Goal: Task Accomplishment & Management: Manage account settings

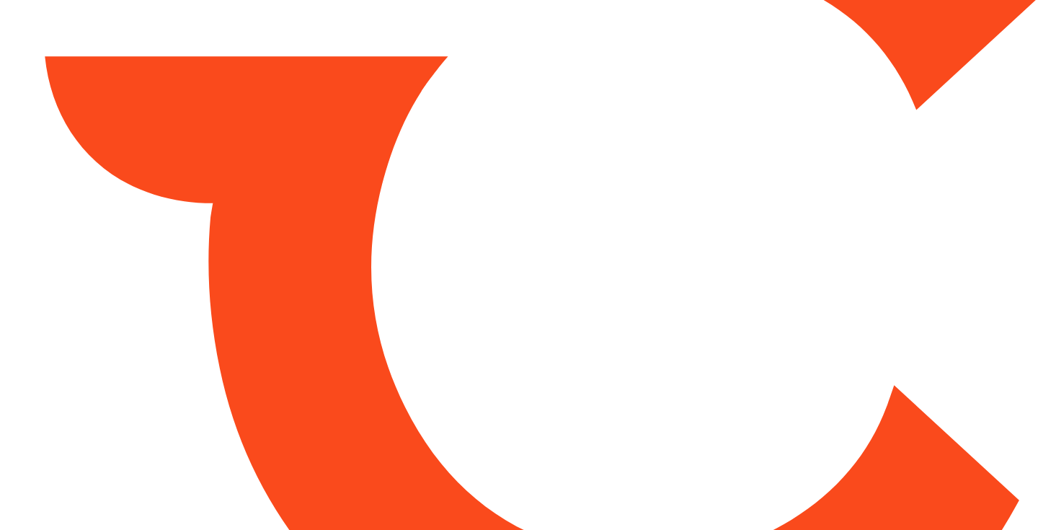
type input "*****"
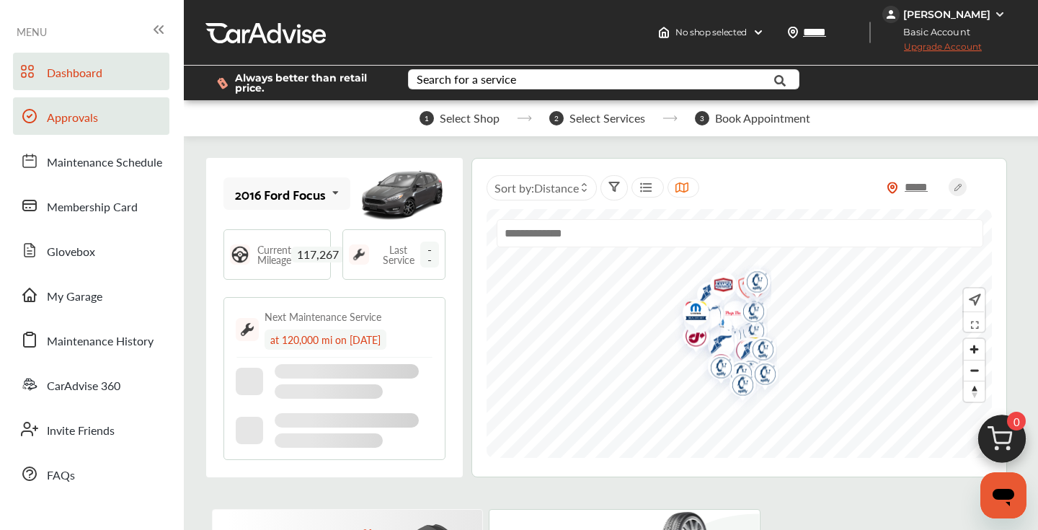
click at [128, 121] on link "Approvals" at bounding box center [91, 115] width 156 height 37
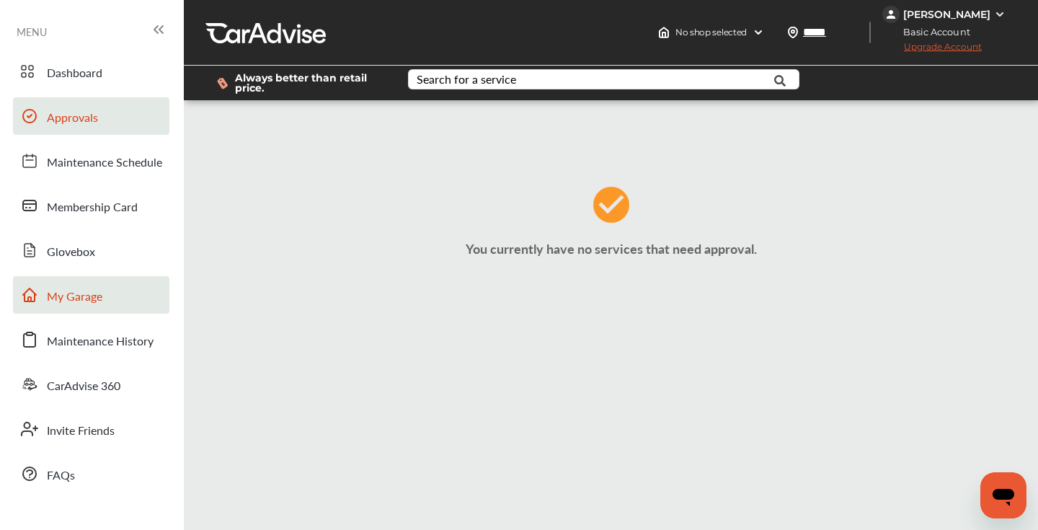
click at [70, 295] on span "My Garage" at bounding box center [75, 297] width 56 height 19
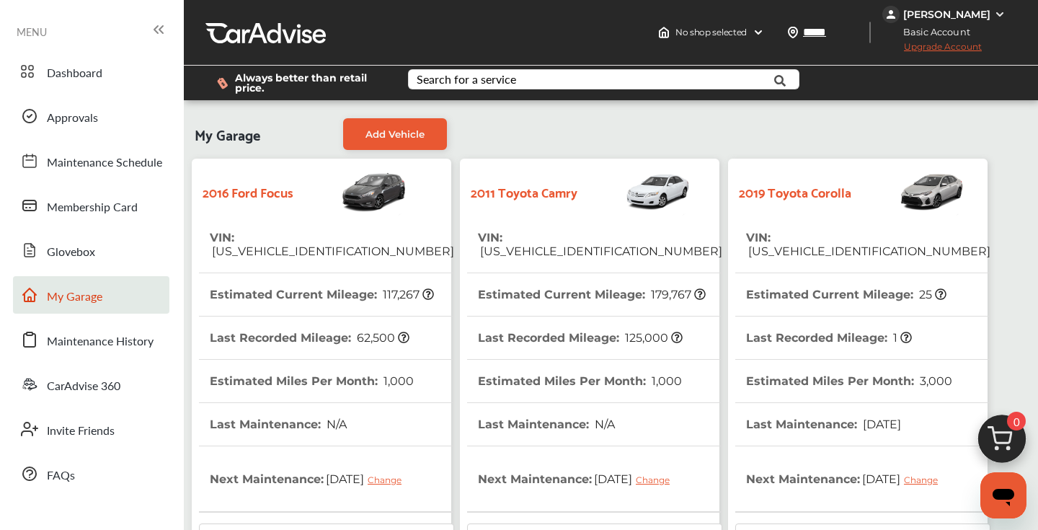
click at [658, 245] on tr "VIN : [US_VEHICLE_IDENTIFICATION_NUMBER]" at bounding box center [594, 244] width 255 height 57
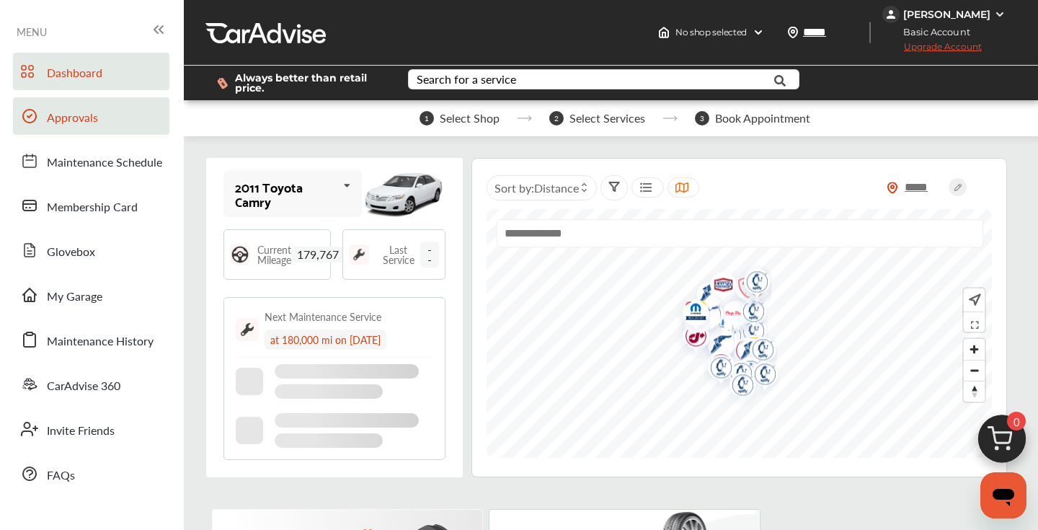
click at [92, 118] on span "Approvals" at bounding box center [72, 118] width 51 height 19
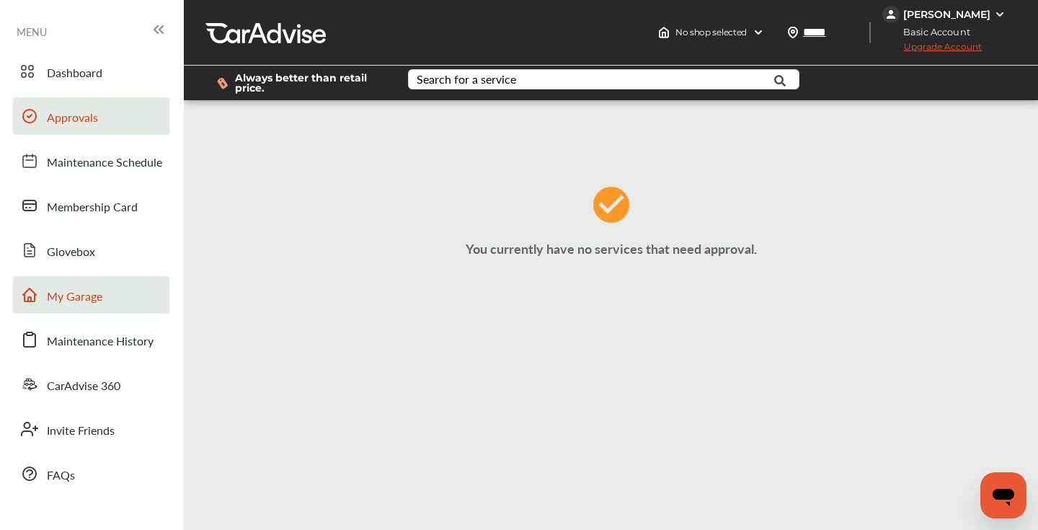
click at [92, 295] on span "My Garage" at bounding box center [75, 297] width 56 height 19
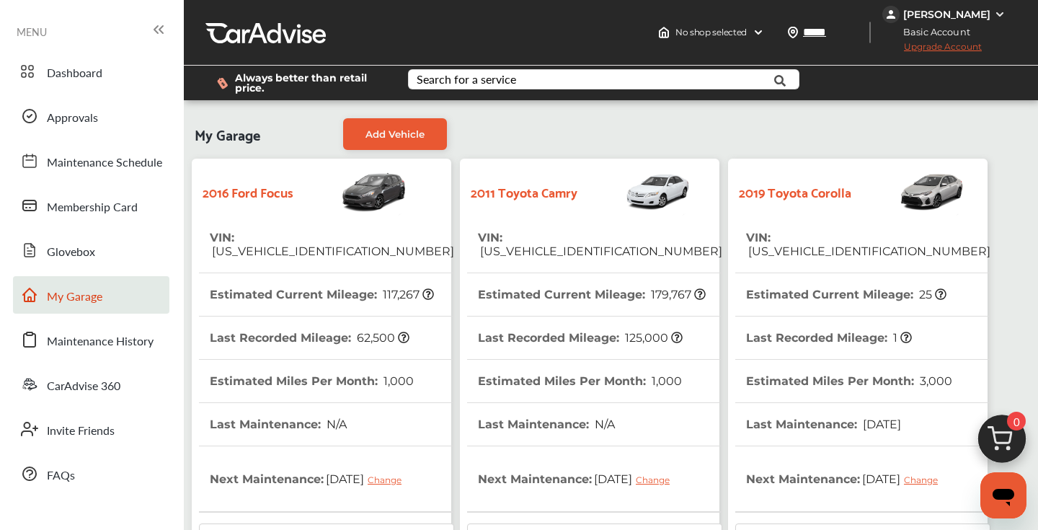
click at [938, 242] on tr "VIN : [US_VEHICLE_IDENTIFICATION_NUMBER]" at bounding box center [862, 244] width 255 height 57
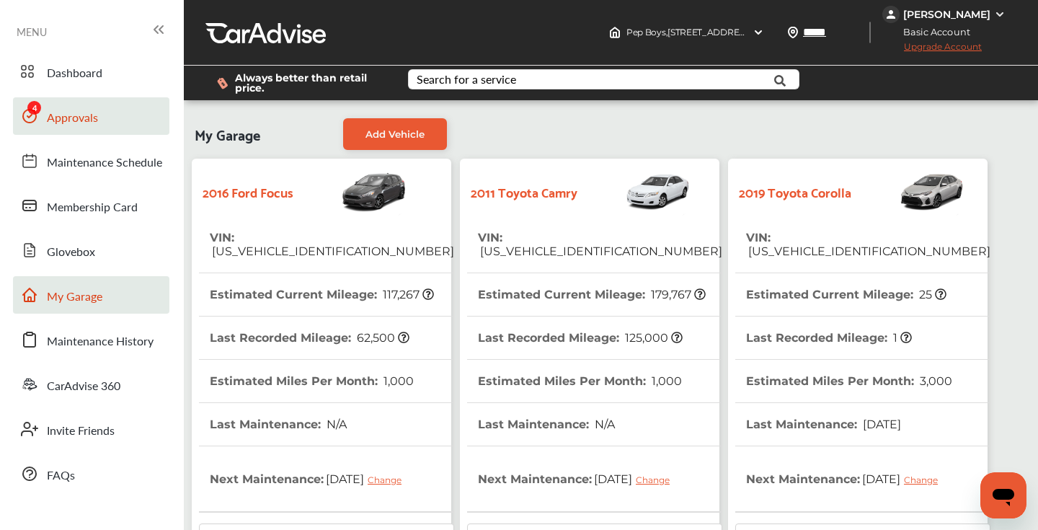
click at [61, 120] on span "Approvals" at bounding box center [72, 118] width 51 height 19
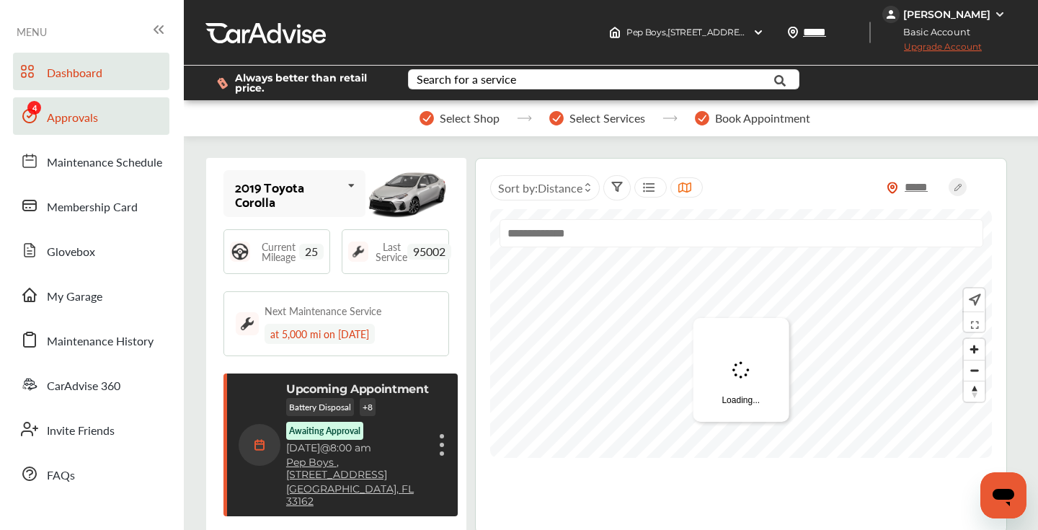
click at [73, 123] on span "Approvals" at bounding box center [72, 118] width 51 height 19
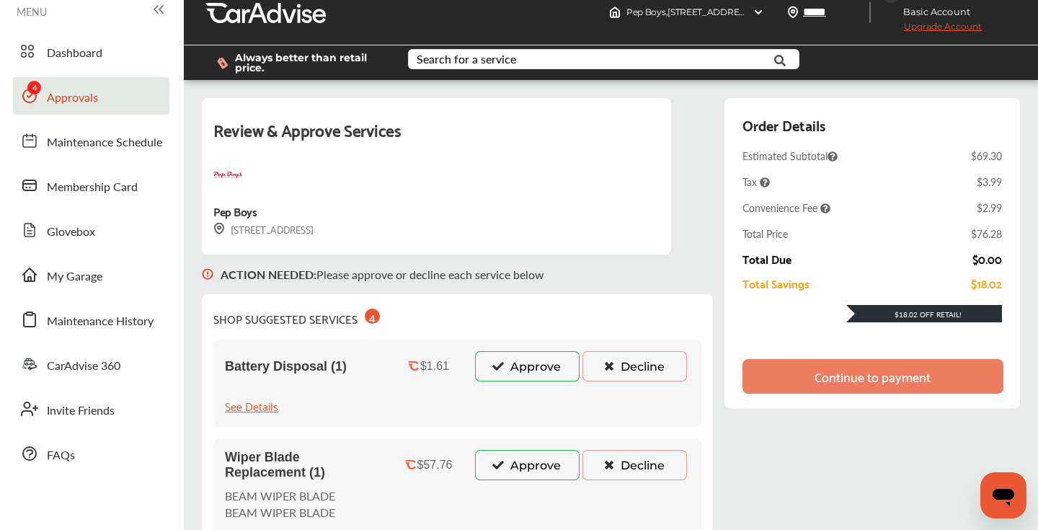
scroll to position [46, 0]
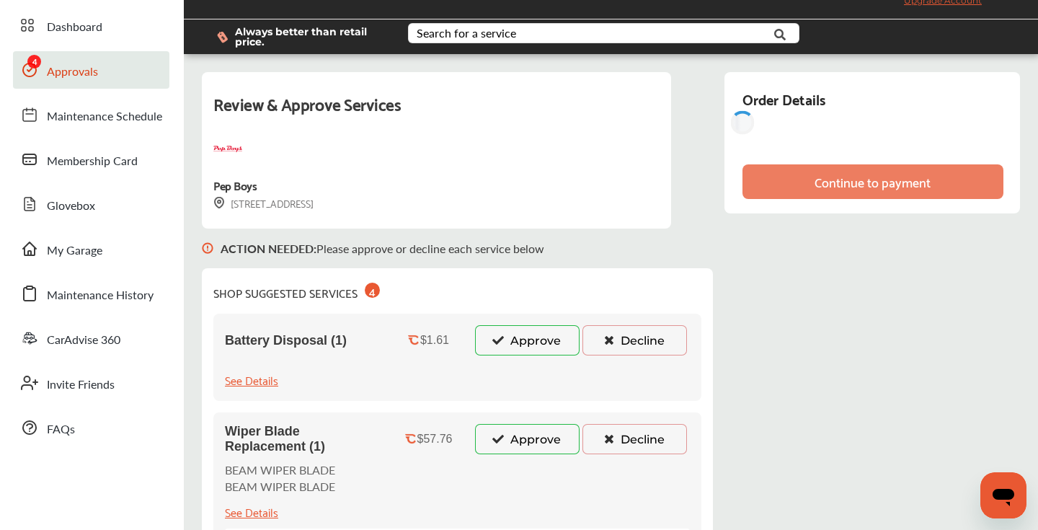
click at [619, 350] on button "Decline" at bounding box center [635, 340] width 105 height 30
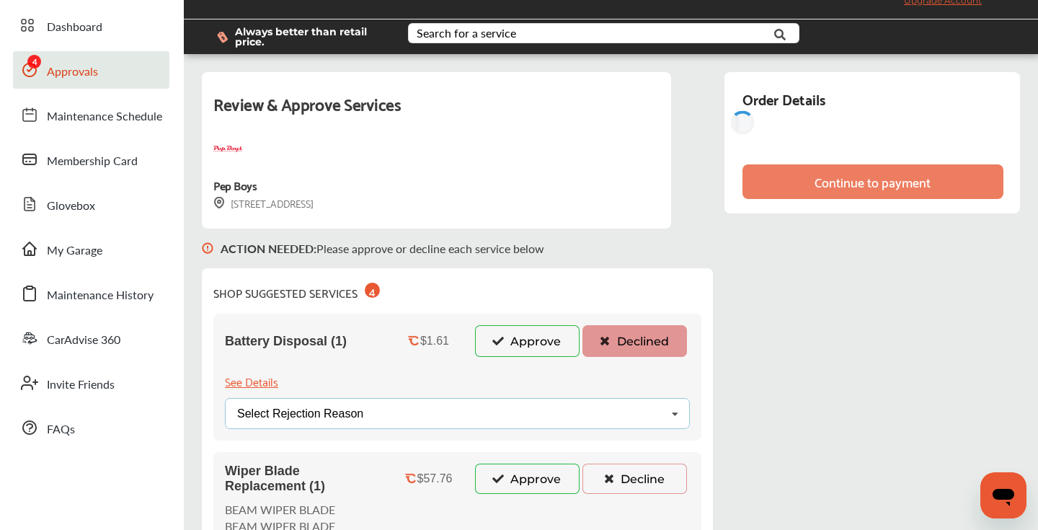
click at [512, 413] on div "Select Rejection Reason Price Not Required More Info Needed Other" at bounding box center [457, 413] width 465 height 31
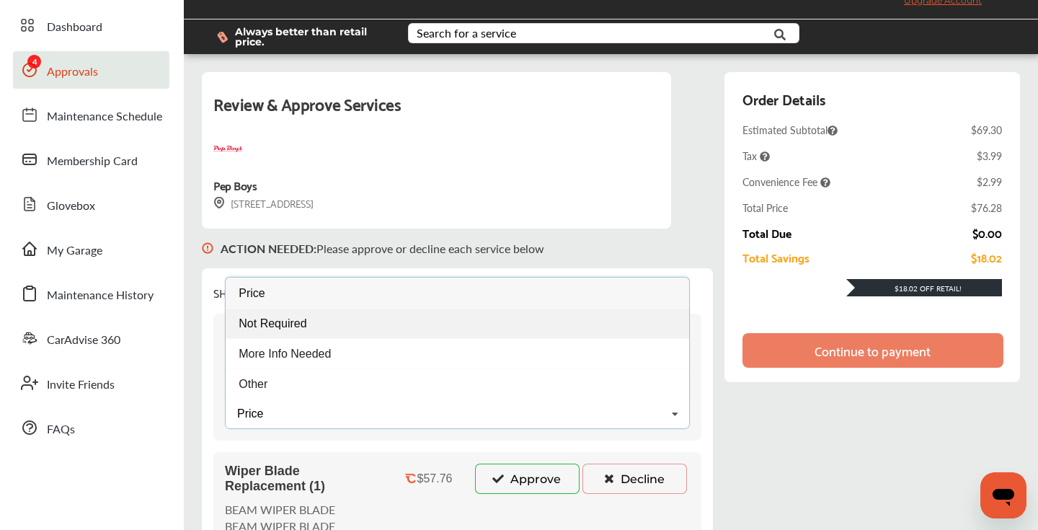
click at [348, 320] on div "Not Required" at bounding box center [458, 323] width 464 height 30
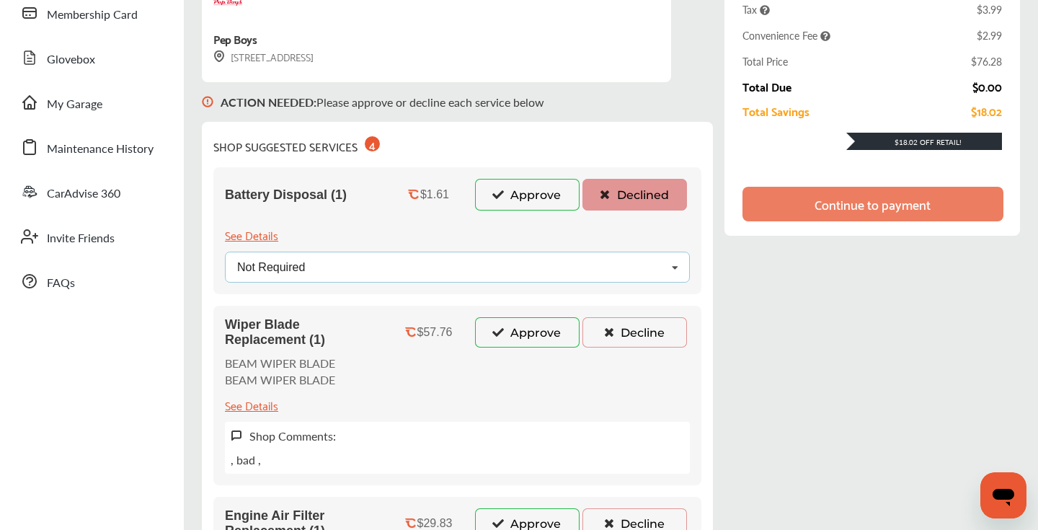
scroll to position [361, 0]
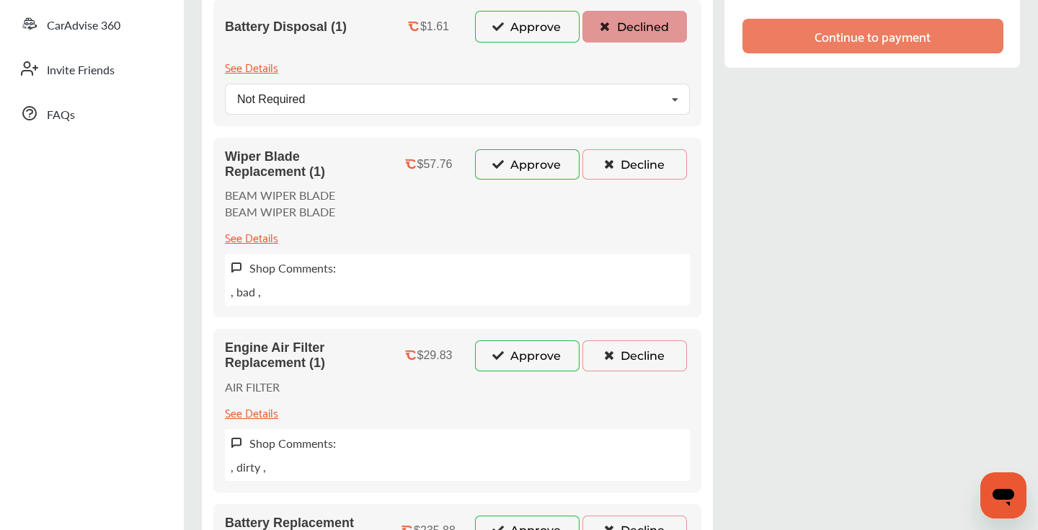
click at [615, 168] on icon at bounding box center [609, 164] width 14 height 10
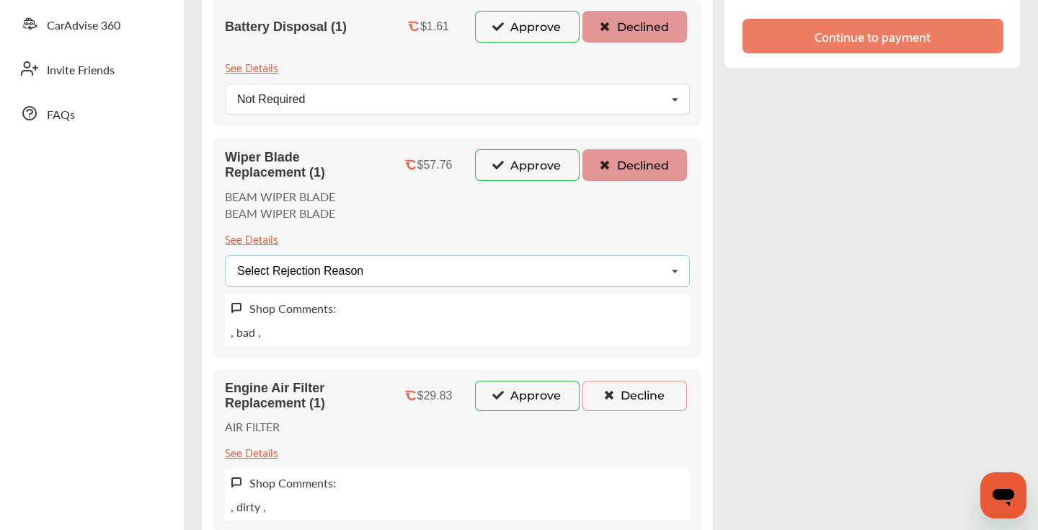
click at [465, 280] on div "Select Rejection Reason Price Not Required More Info Needed Other" at bounding box center [457, 270] width 465 height 31
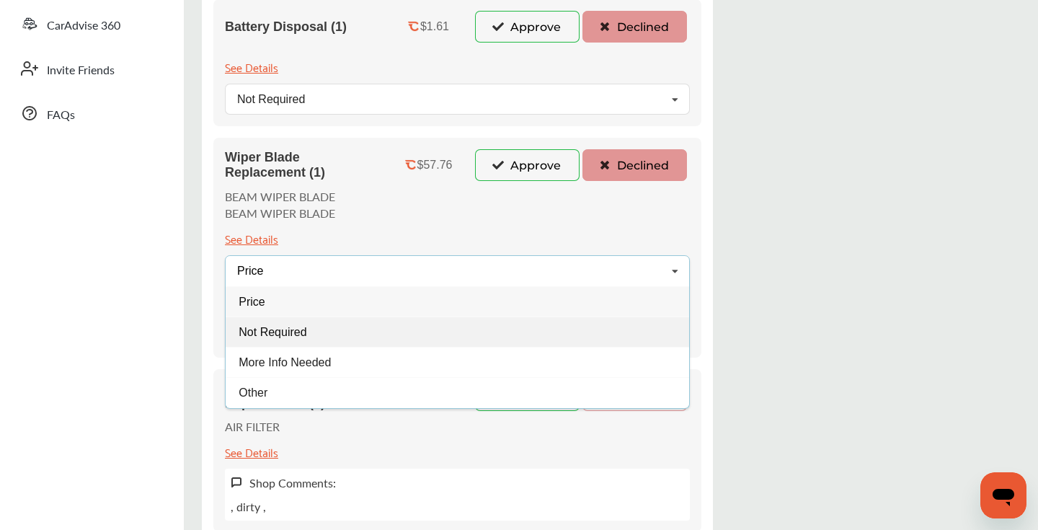
click at [339, 326] on div "Not Required" at bounding box center [458, 332] width 464 height 30
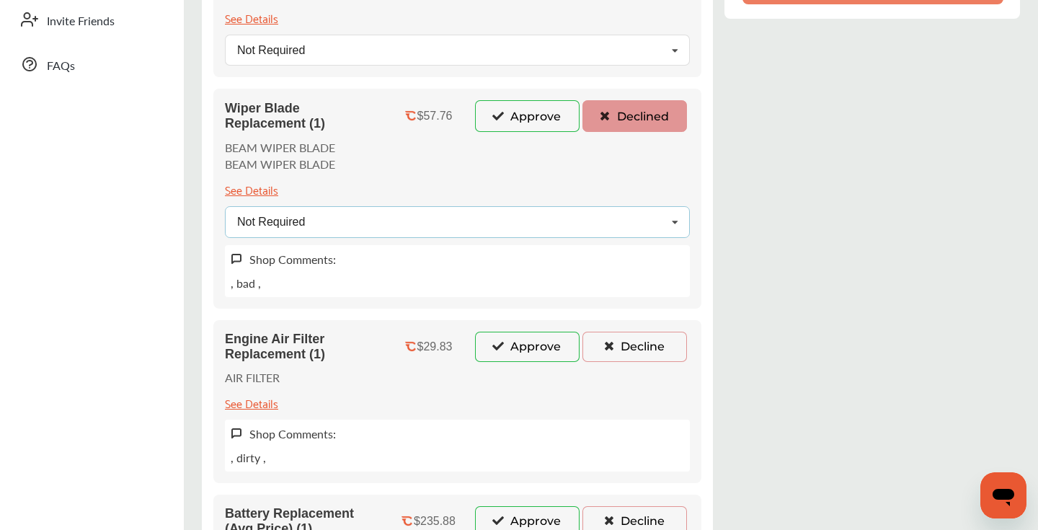
scroll to position [443, 0]
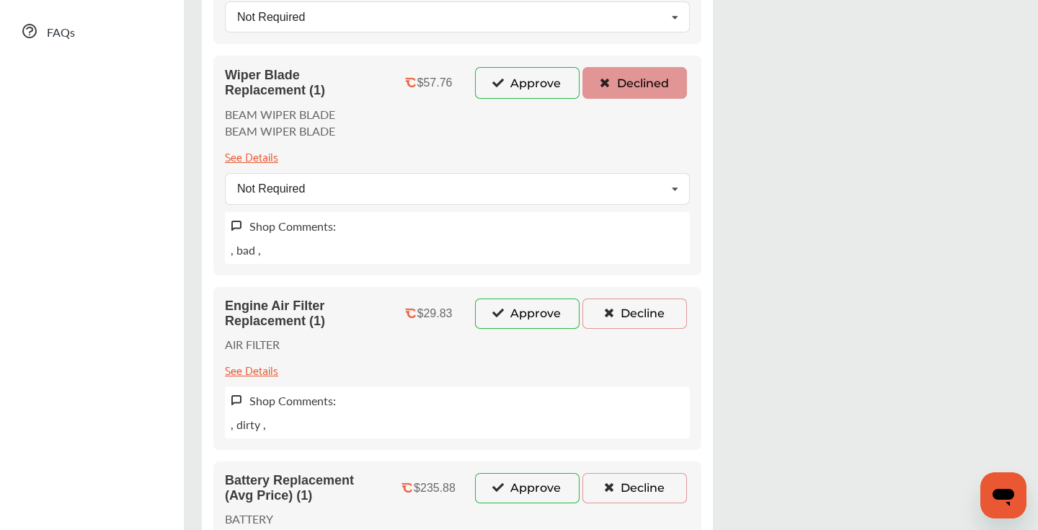
click at [614, 305] on button "Decline" at bounding box center [635, 314] width 105 height 30
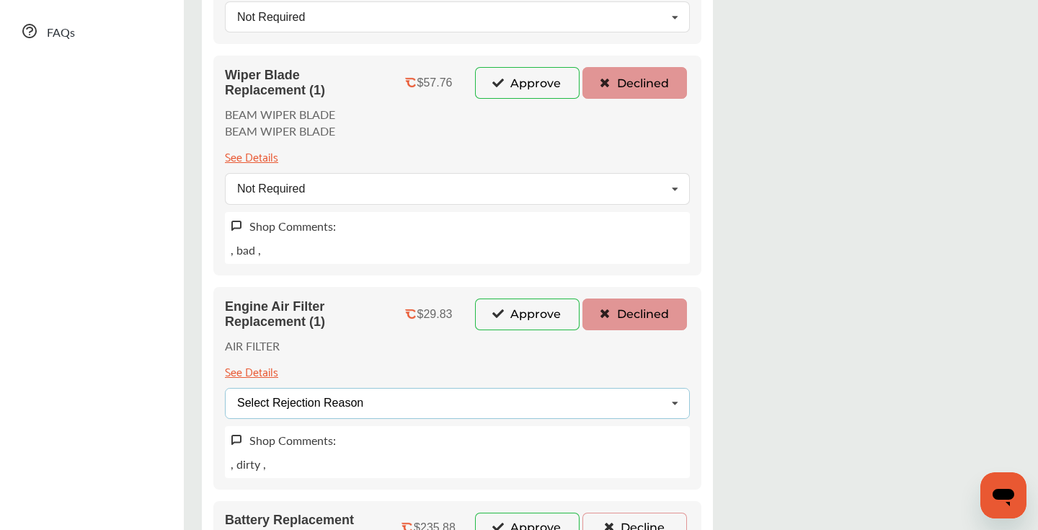
click at [394, 398] on div "Select Rejection Reason Price Not Required More Info Needed Other" at bounding box center [457, 403] width 465 height 31
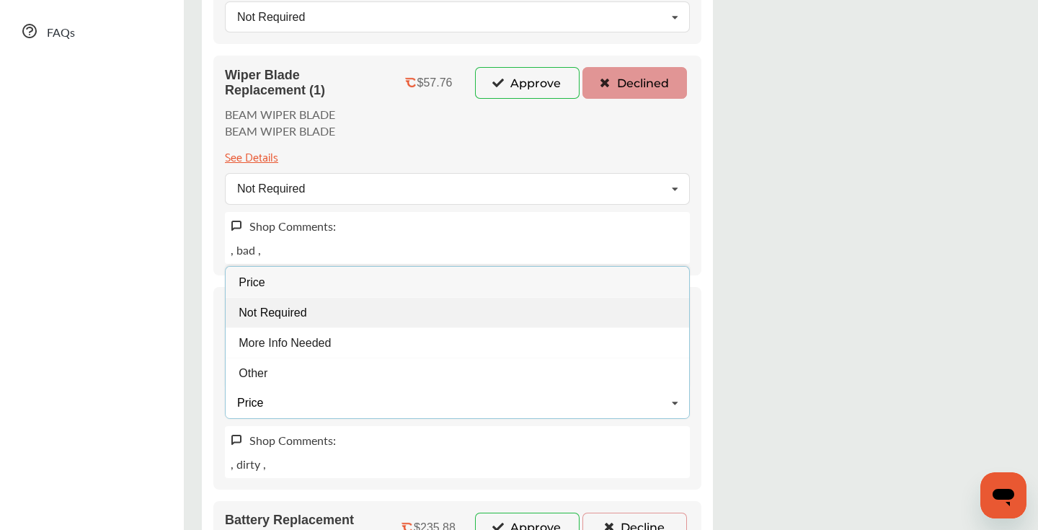
click at [337, 315] on div "Not Required" at bounding box center [458, 312] width 464 height 30
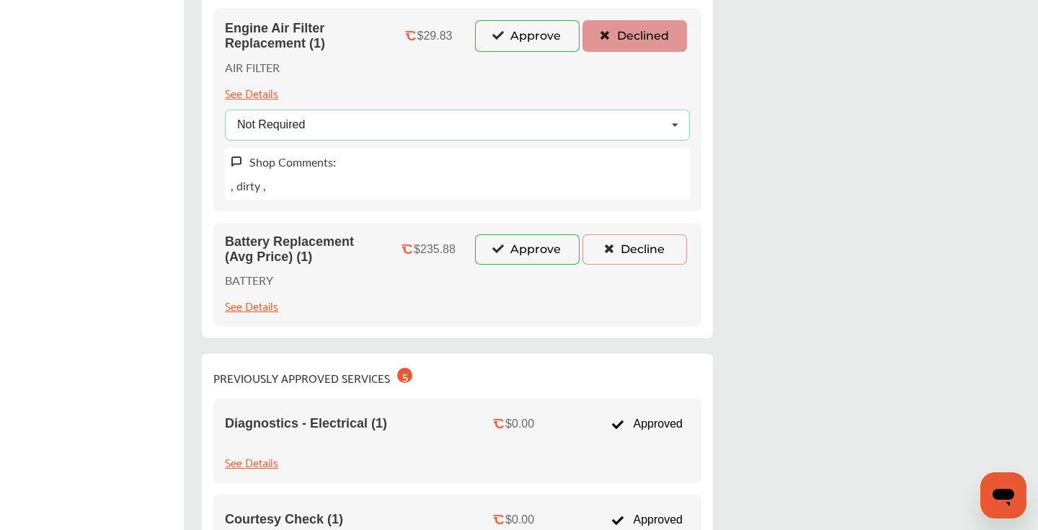
scroll to position [780, 0]
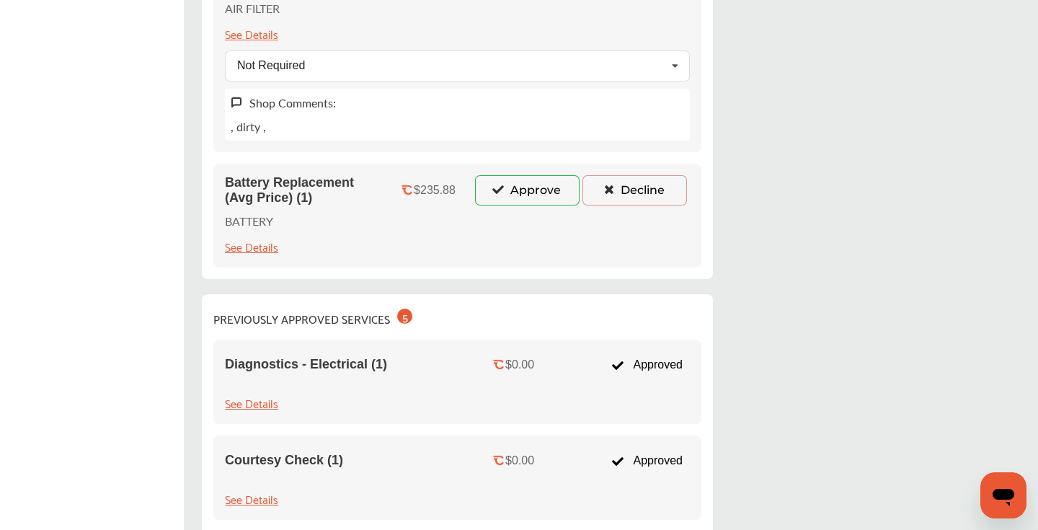
click at [612, 190] on icon at bounding box center [609, 189] width 14 height 10
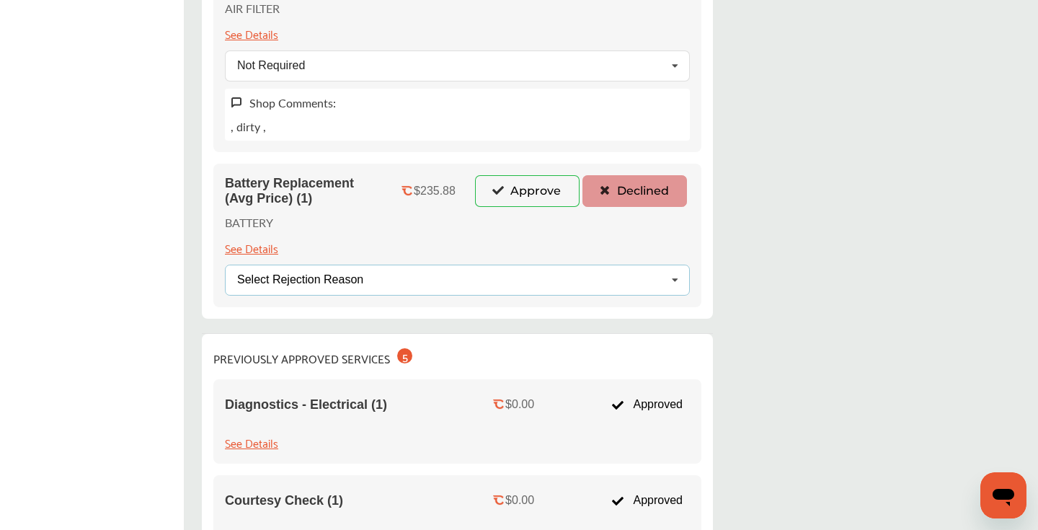
click at [448, 282] on div "Select Rejection Reason Price Not Required More Info Needed Other" at bounding box center [457, 280] width 465 height 31
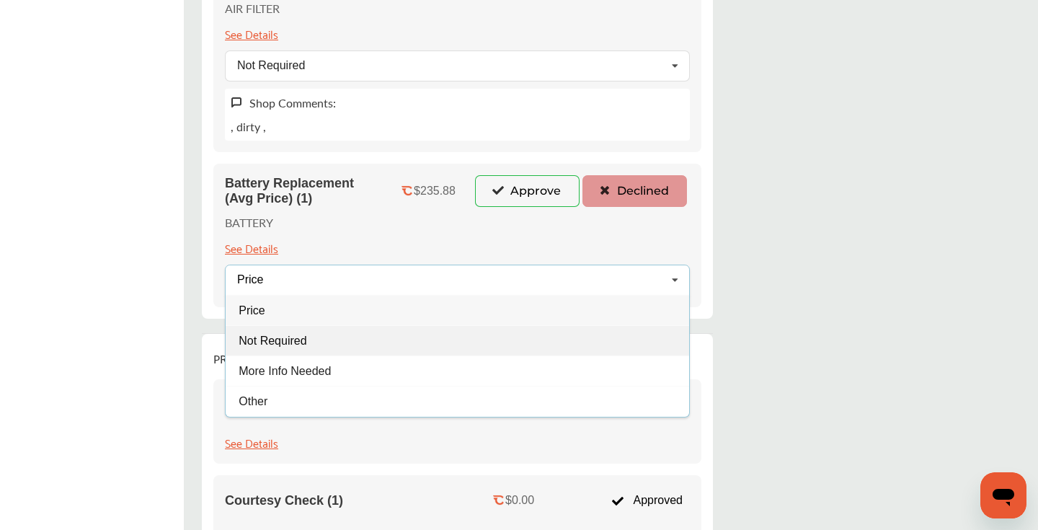
click at [337, 335] on div "Not Required" at bounding box center [458, 340] width 464 height 30
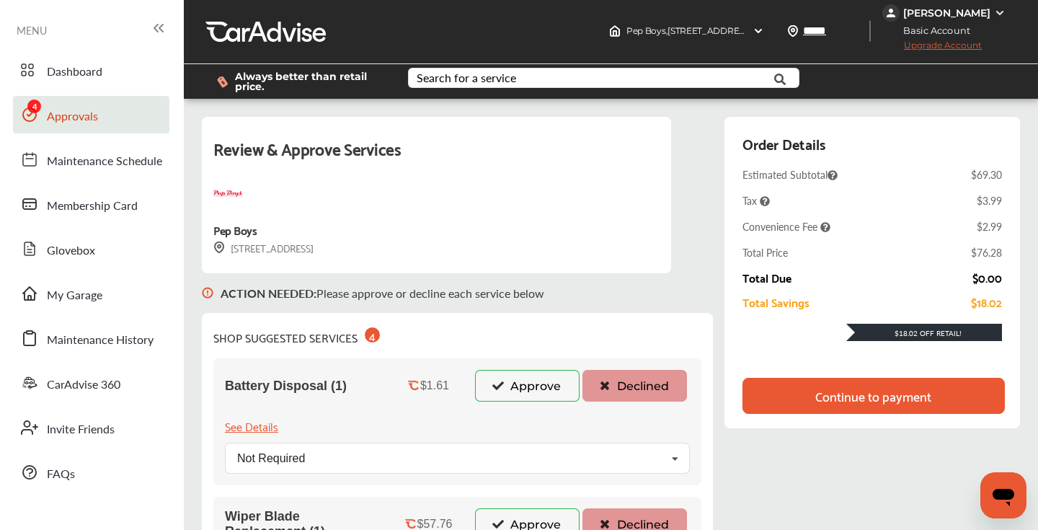
scroll to position [0, 0]
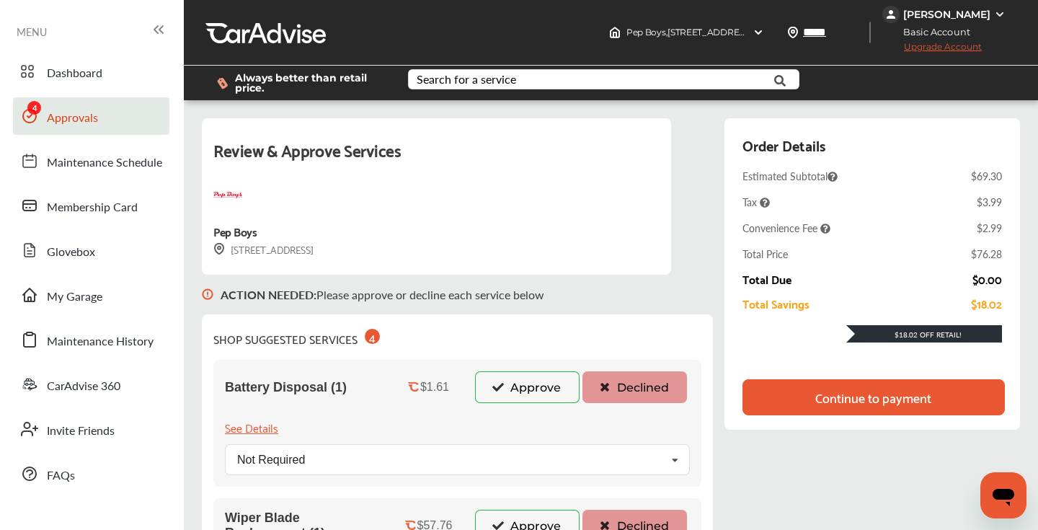
click at [811, 386] on div "Continue to payment" at bounding box center [874, 397] width 262 height 36
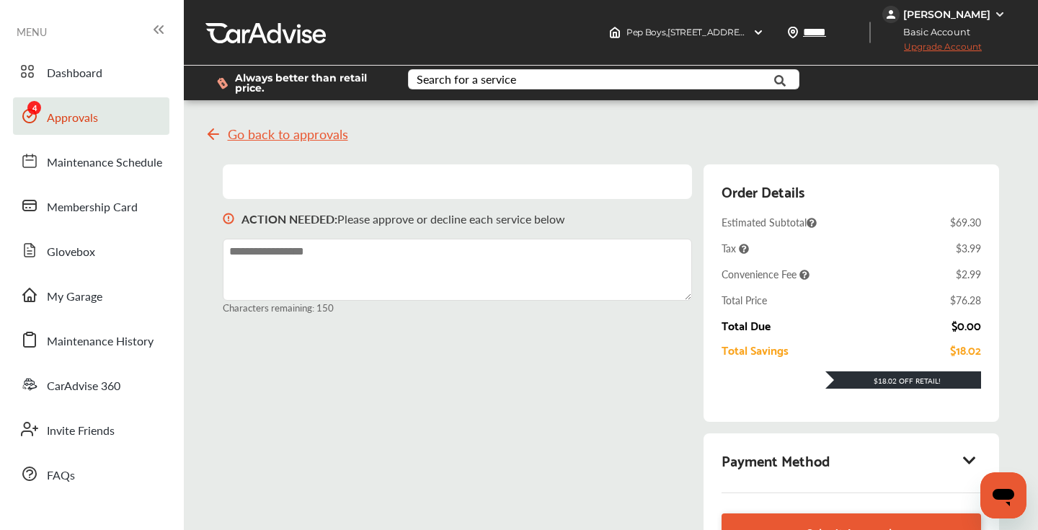
scroll to position [131, 0]
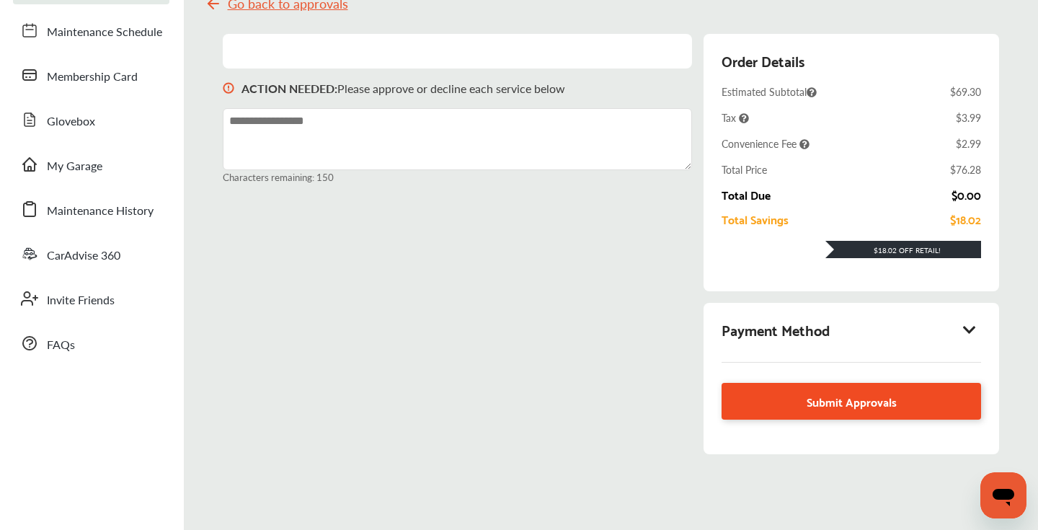
click at [779, 393] on link "Submit Approvals" at bounding box center [852, 401] width 260 height 37
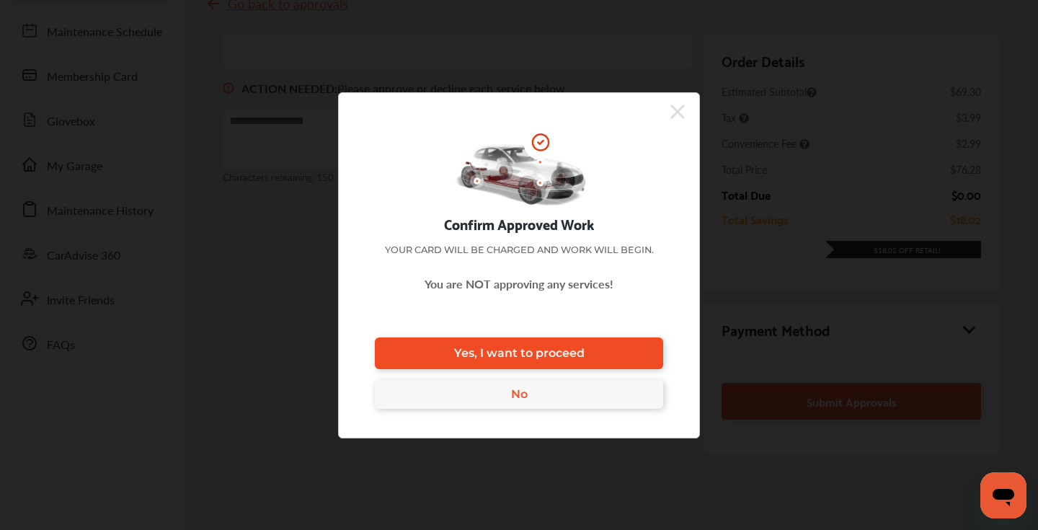
click at [601, 353] on link "Yes, I want to proceed" at bounding box center [519, 353] width 288 height 32
